Goal: Task Accomplishment & Management: Manage account settings

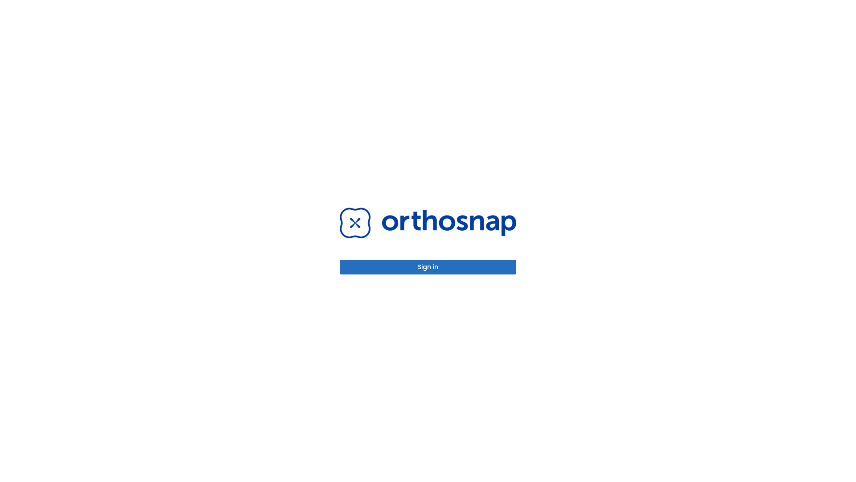
click at [428, 267] on button "Sign in" at bounding box center [428, 267] width 177 height 15
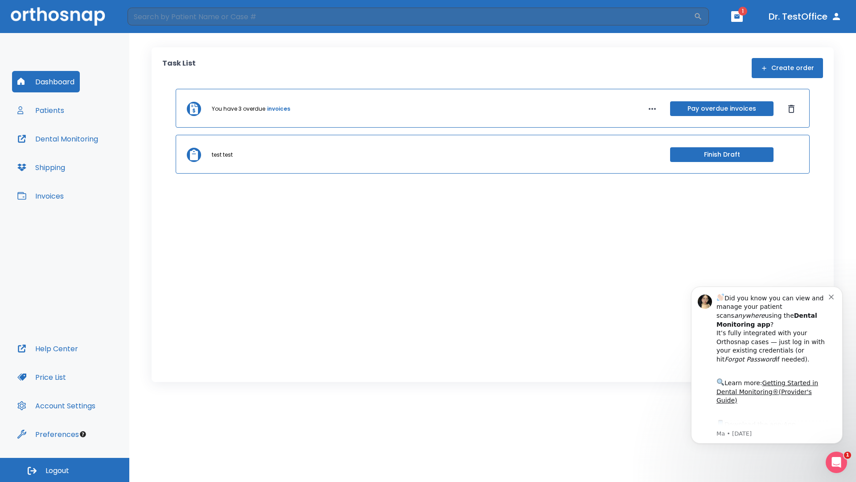
click at [65, 470] on span "Logout" at bounding box center [57, 471] width 24 height 10
